Goal: Task Accomplishment & Management: Use online tool/utility

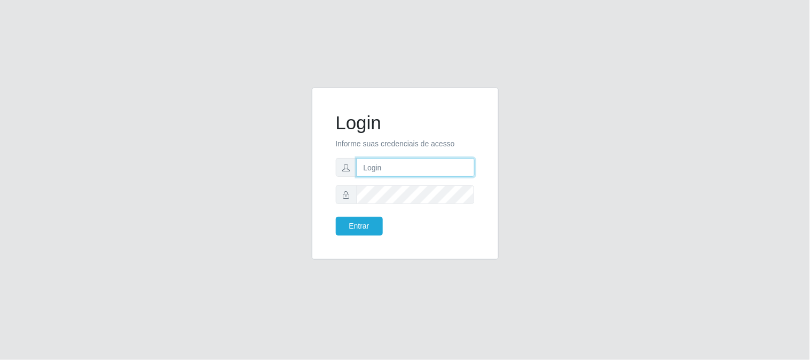
click at [423, 159] on input "text" at bounding box center [416, 167] width 118 height 19
type input "[EMAIL_ADDRESS][DOMAIN_NAME]"
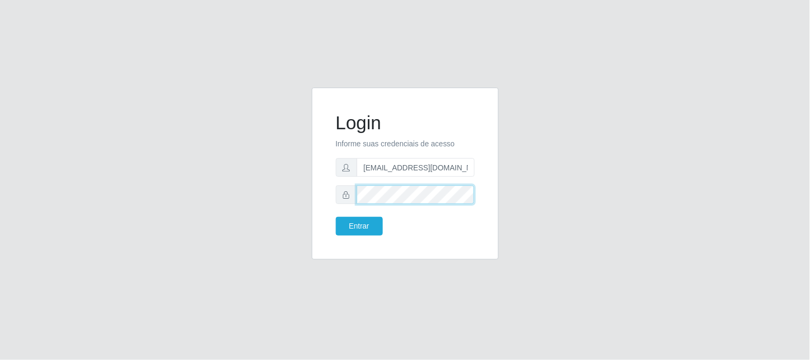
click at [336, 217] on button "Entrar" at bounding box center [359, 226] width 47 height 19
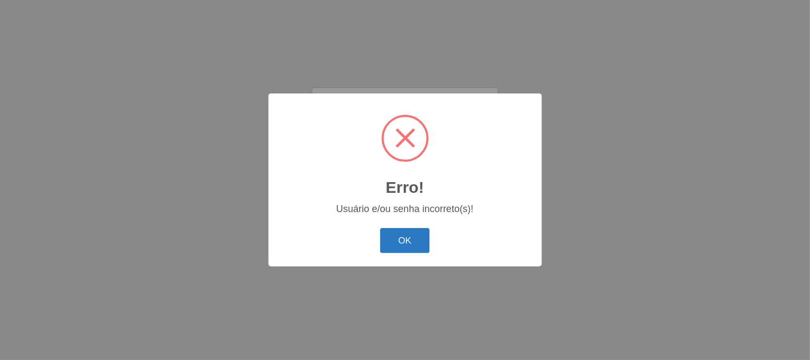
click at [417, 239] on button "OK" at bounding box center [405, 240] width 50 height 25
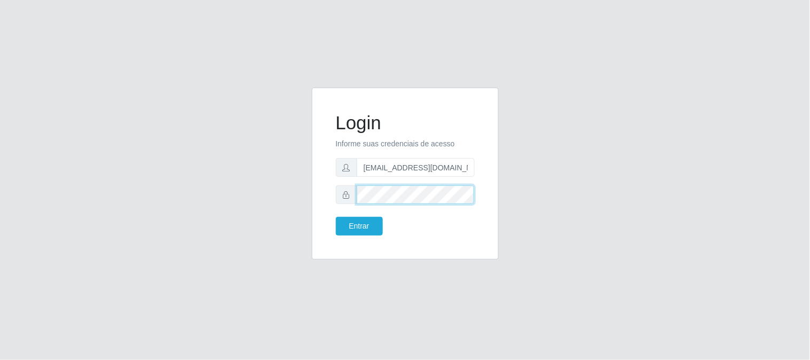
click at [336, 217] on button "Entrar" at bounding box center [359, 226] width 47 height 19
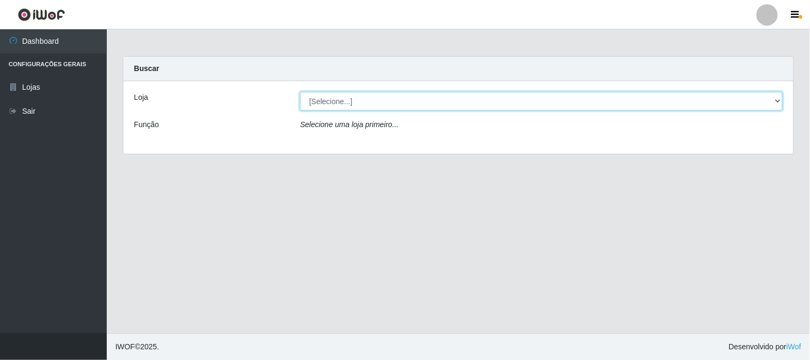
click at [376, 103] on select "[Selecione...] Queiroz Atacadão - [GEOGRAPHIC_DATA]" at bounding box center [541, 101] width 483 height 19
select select "464"
click at [300, 92] on select "[Selecione...] Queiroz Atacadão - [GEOGRAPHIC_DATA]" at bounding box center [541, 101] width 483 height 19
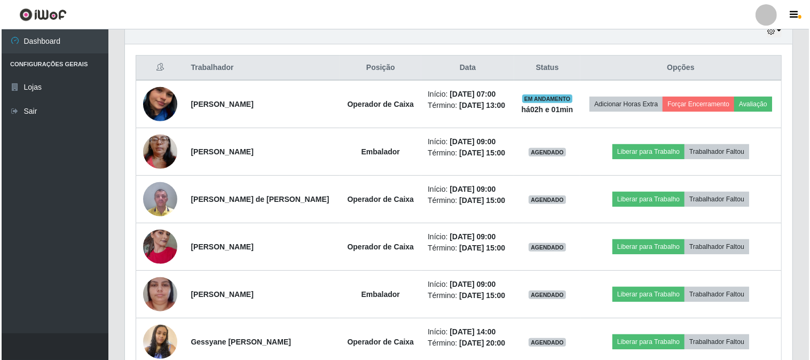
scroll to position [356, 0]
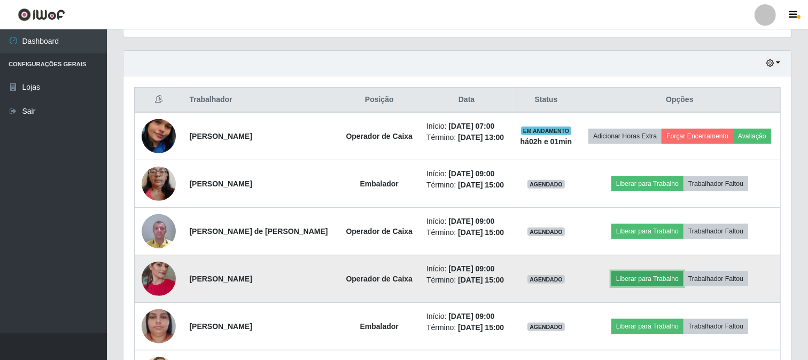
click at [651, 286] on button "Liberar para Trabalho" at bounding box center [647, 278] width 72 height 15
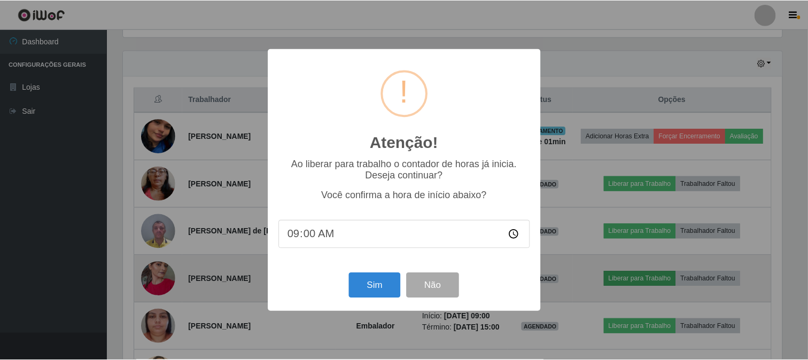
scroll to position [221, 661]
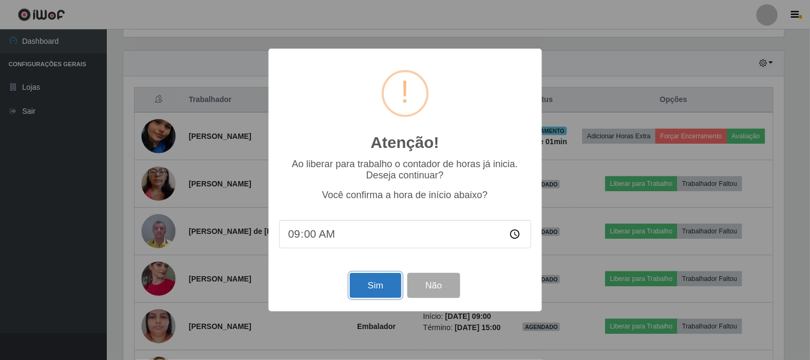
click at [365, 290] on button "Sim" at bounding box center [376, 285] width 52 height 25
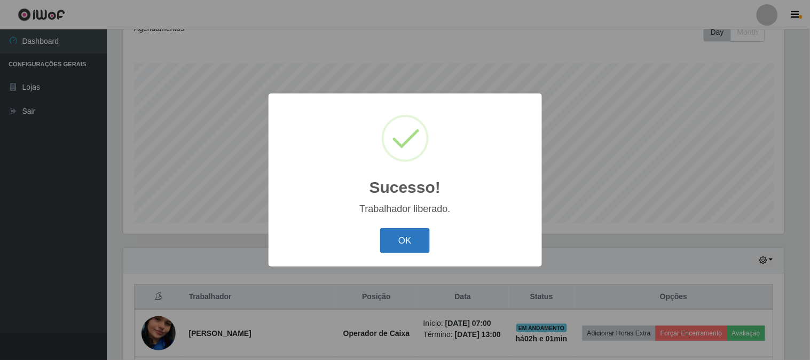
click at [420, 236] on button "OK" at bounding box center [405, 240] width 50 height 25
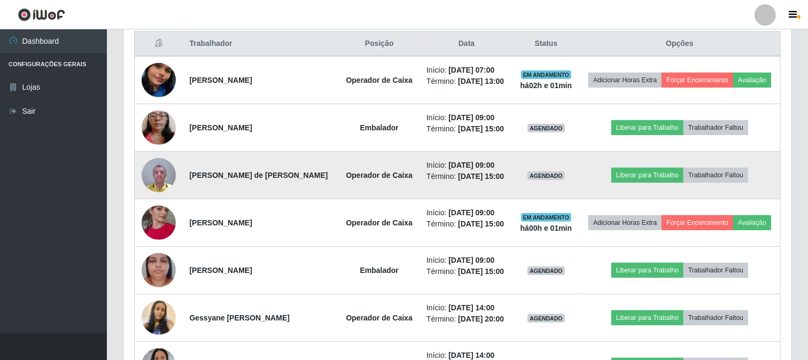
scroll to position [396, 0]
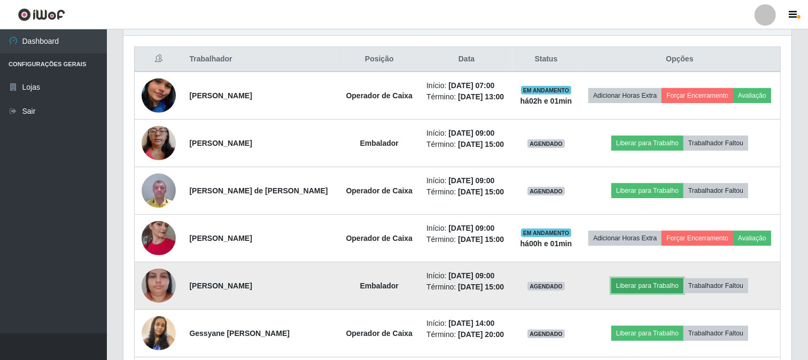
click at [661, 293] on button "Liberar para Trabalho" at bounding box center [647, 285] width 72 height 15
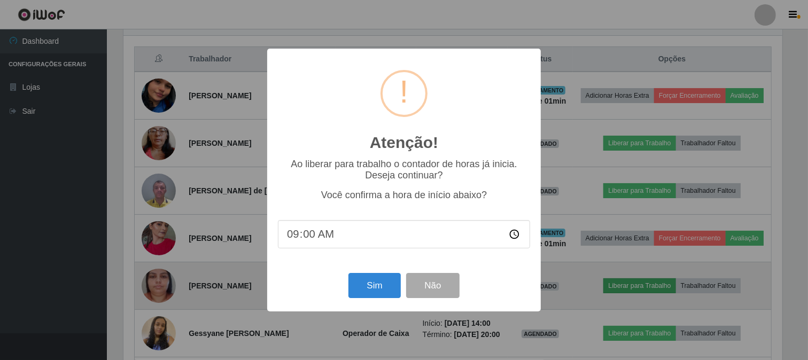
scroll to position [221, 661]
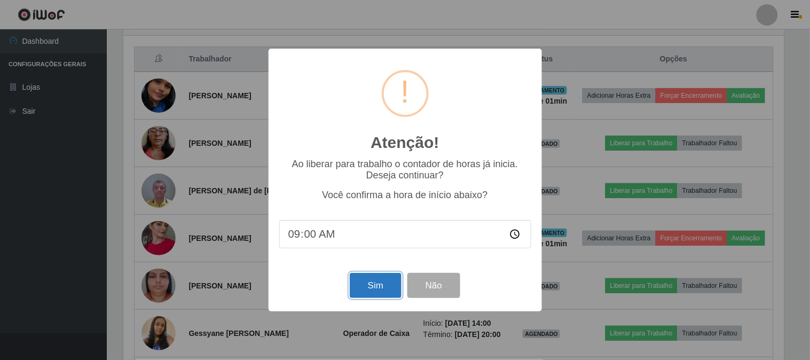
click at [387, 284] on button "Sim" at bounding box center [376, 285] width 52 height 25
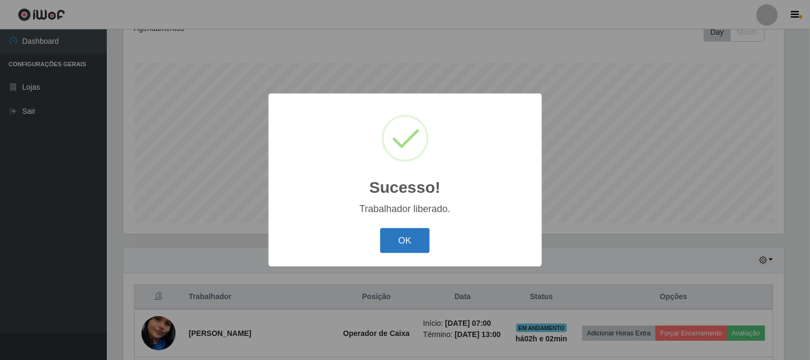
click at [423, 243] on button "OK" at bounding box center [405, 240] width 50 height 25
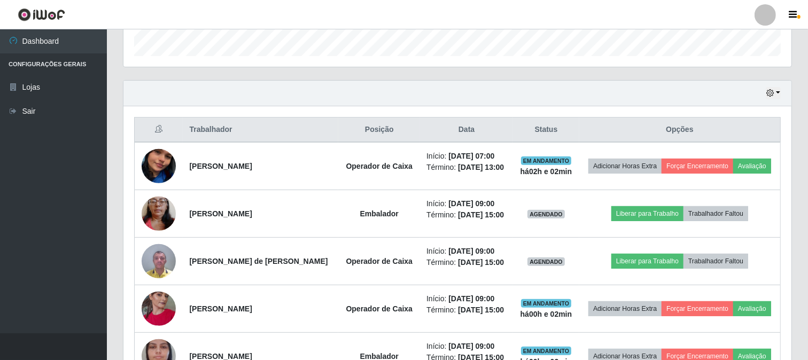
scroll to position [337, 0]
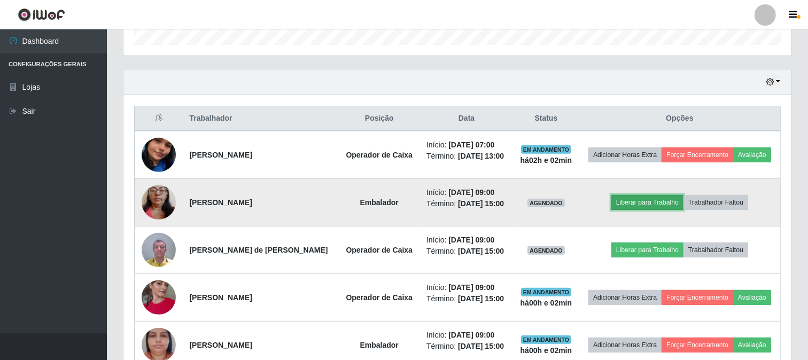
click at [650, 210] on button "Liberar para Trabalho" at bounding box center [647, 202] width 72 height 15
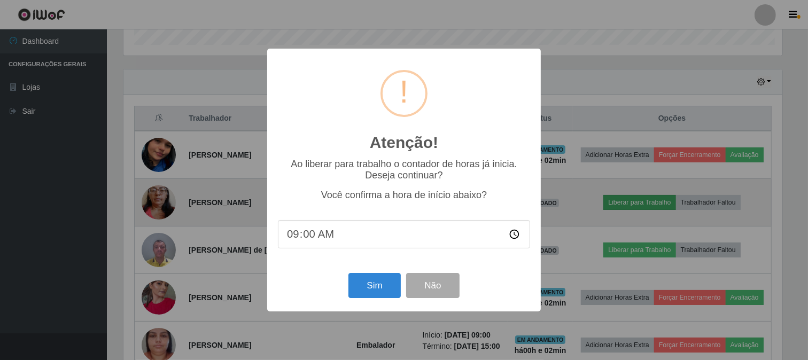
scroll to position [221, 661]
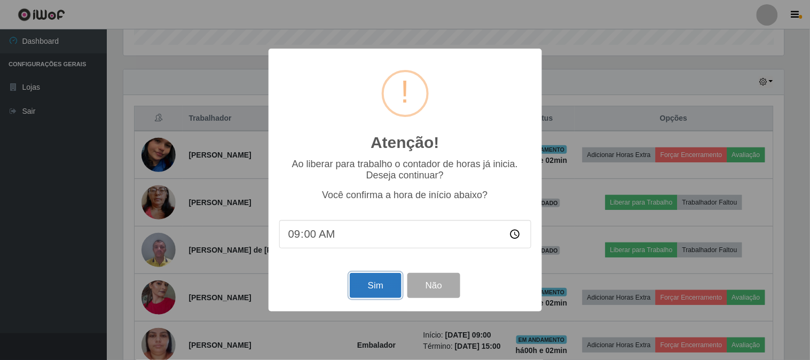
click at [385, 286] on button "Sim" at bounding box center [376, 285] width 52 height 25
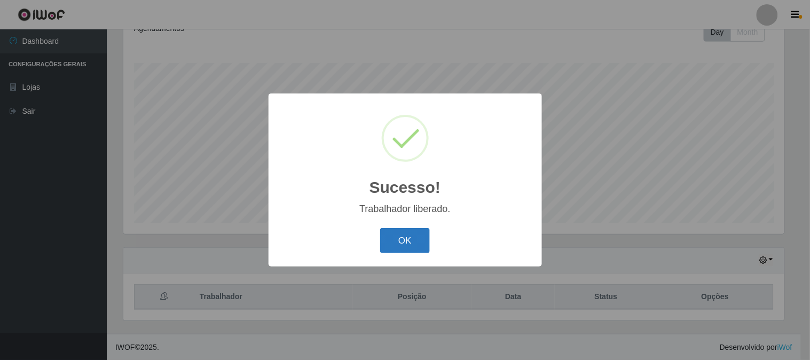
click at [413, 232] on button "OK" at bounding box center [405, 240] width 50 height 25
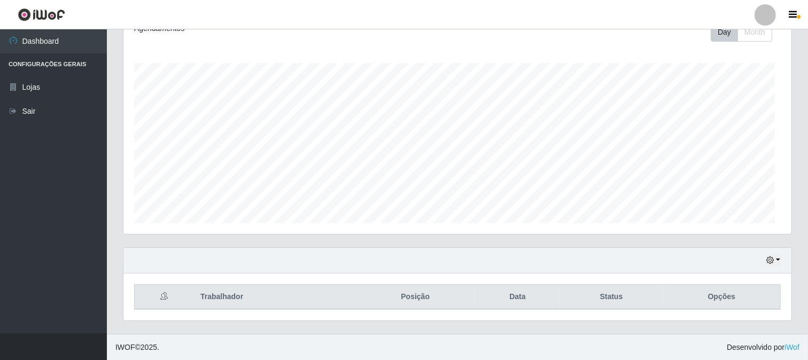
scroll to position [0, 0]
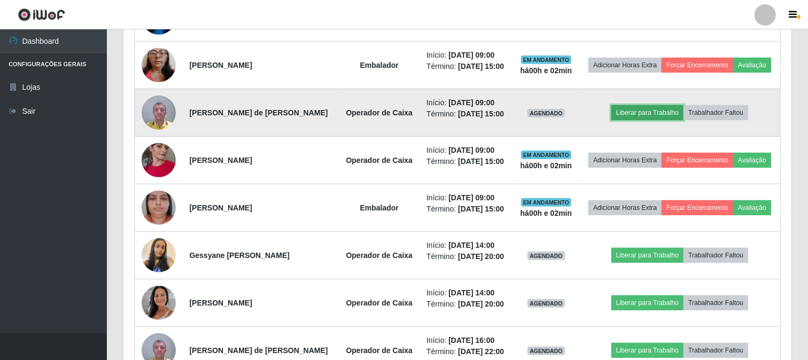
click at [644, 120] on button "Liberar para Trabalho" at bounding box center [647, 112] width 72 height 15
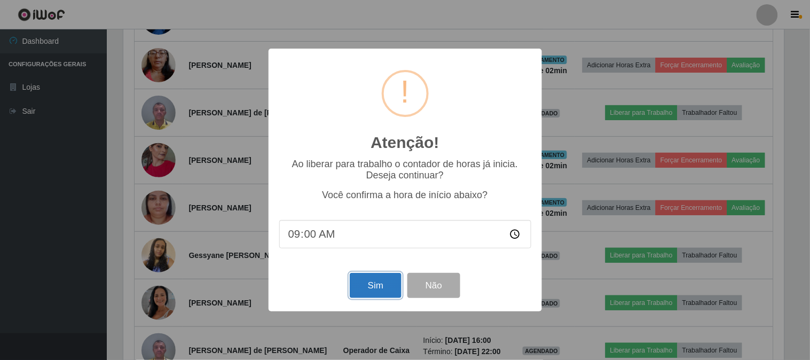
click at [395, 283] on button "Sim" at bounding box center [376, 285] width 52 height 25
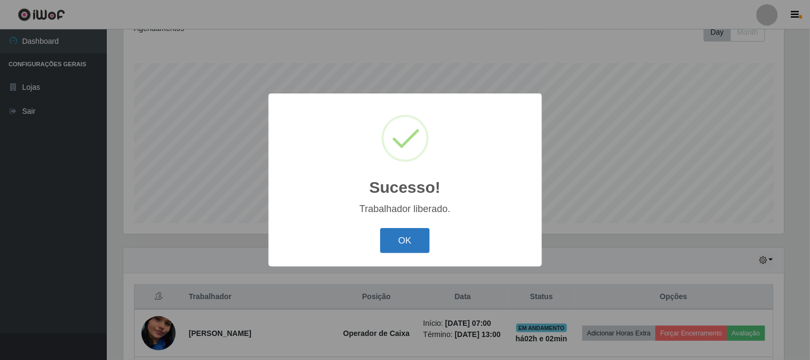
click at [414, 244] on button "OK" at bounding box center [405, 240] width 50 height 25
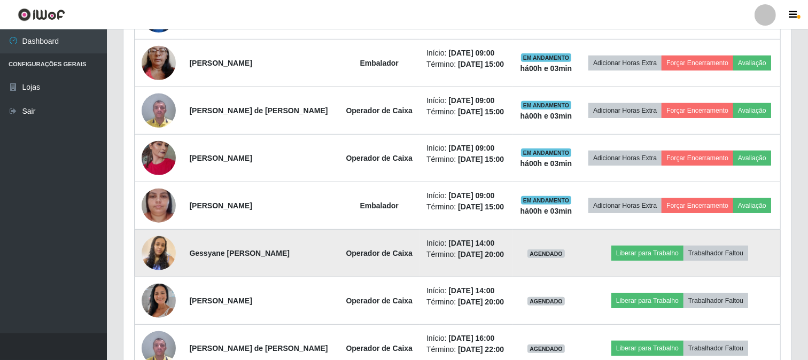
scroll to position [456, 0]
